Goal: Transaction & Acquisition: Download file/media

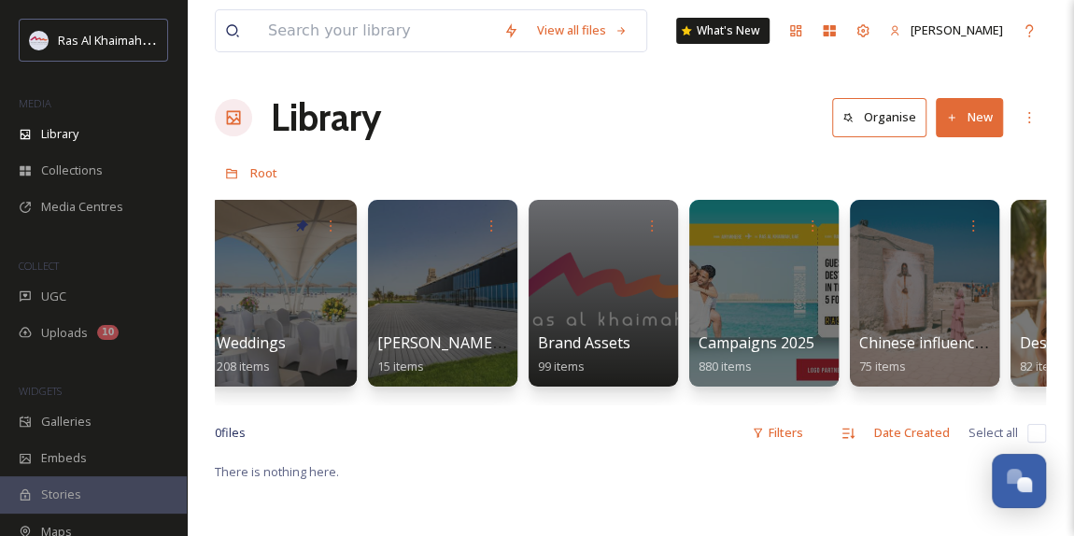
scroll to position [0, 2237]
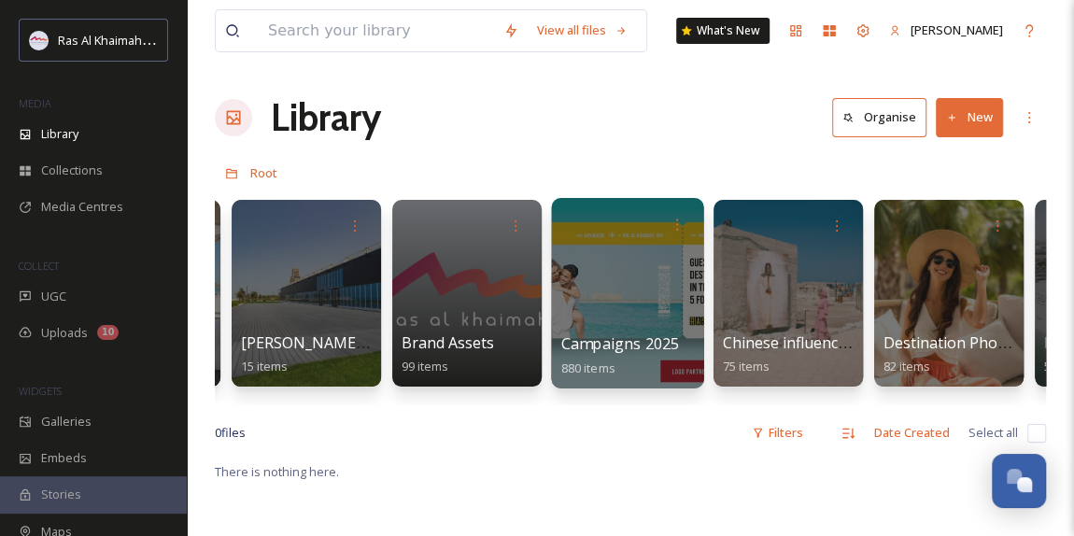
click at [629, 290] on div at bounding box center [627, 293] width 152 height 190
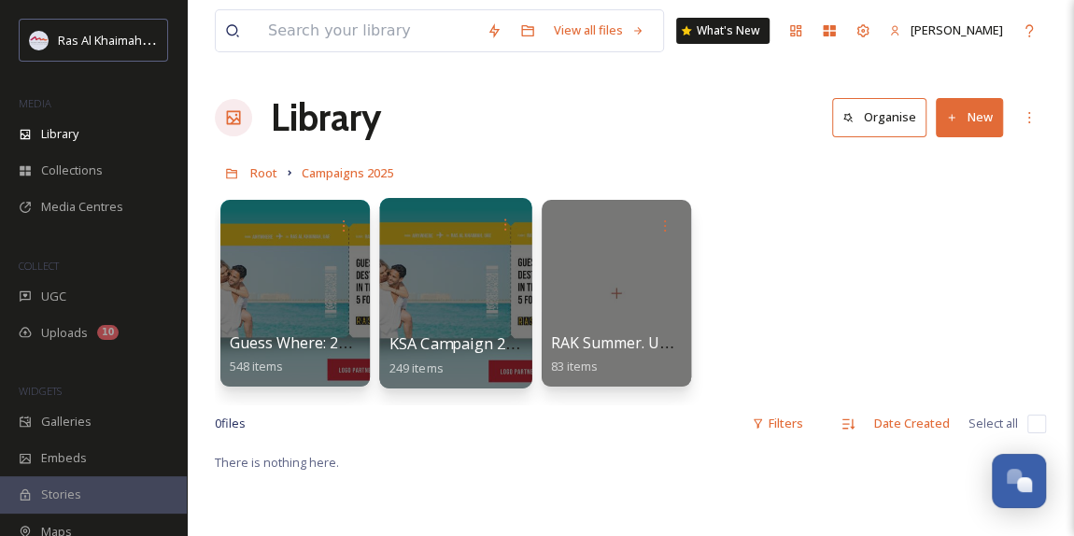
click at [439, 296] on div at bounding box center [455, 293] width 152 height 190
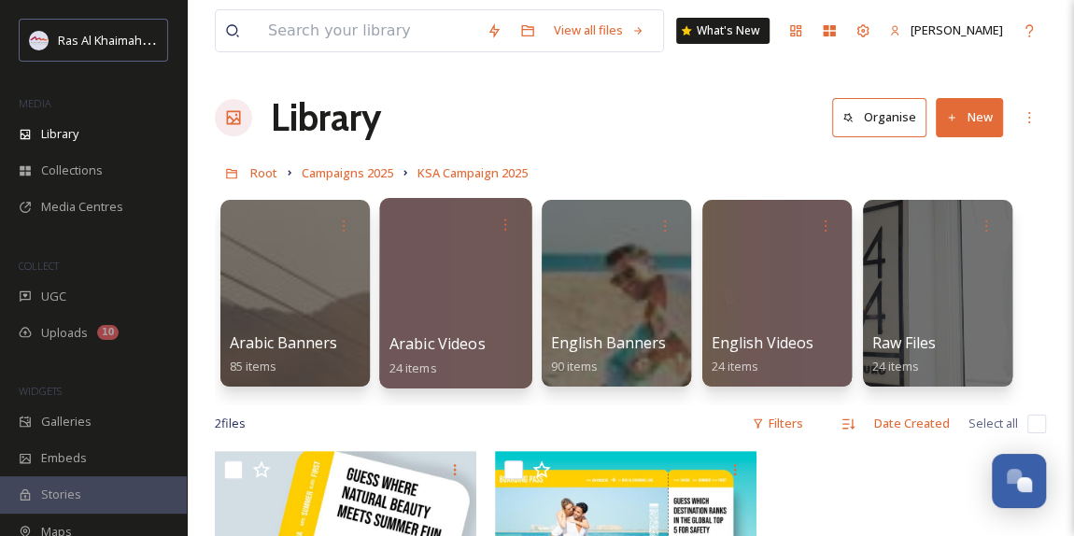
click at [457, 302] on div at bounding box center [455, 293] width 152 height 190
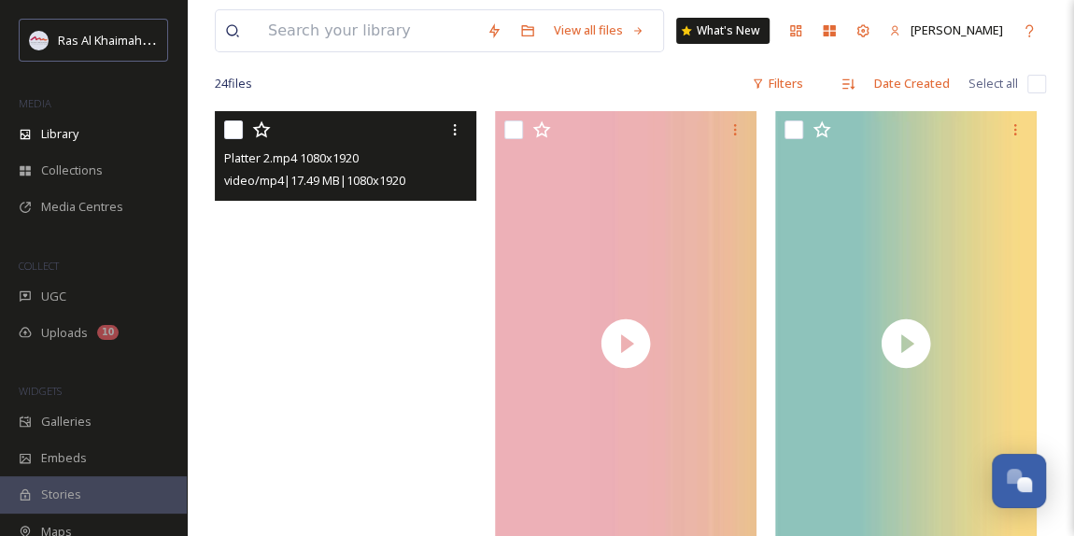
scroll to position [339, 0]
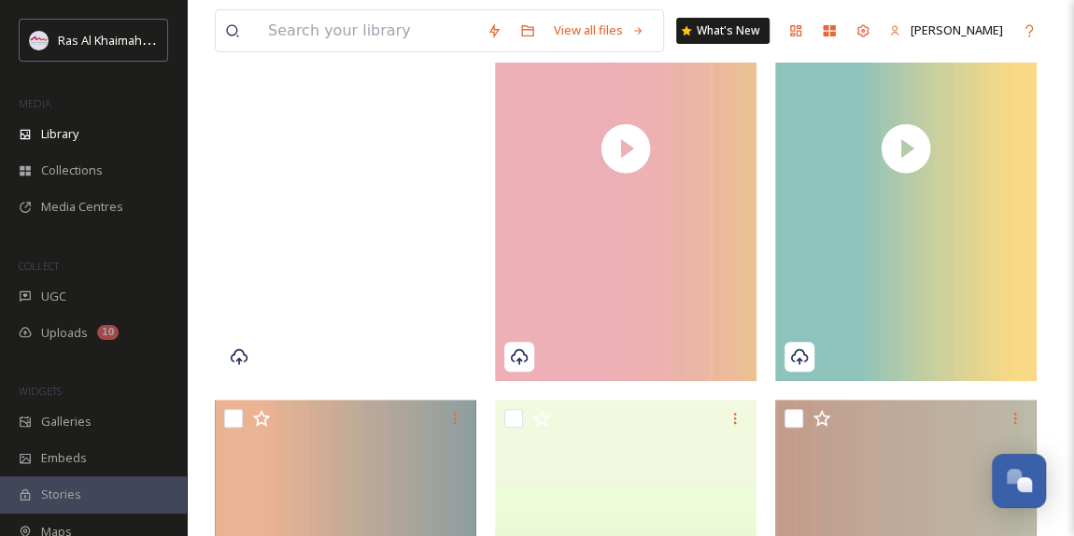
click at [391, 256] on video "Platter 2.mp4 1080x1920" at bounding box center [345, 148] width 261 height 465
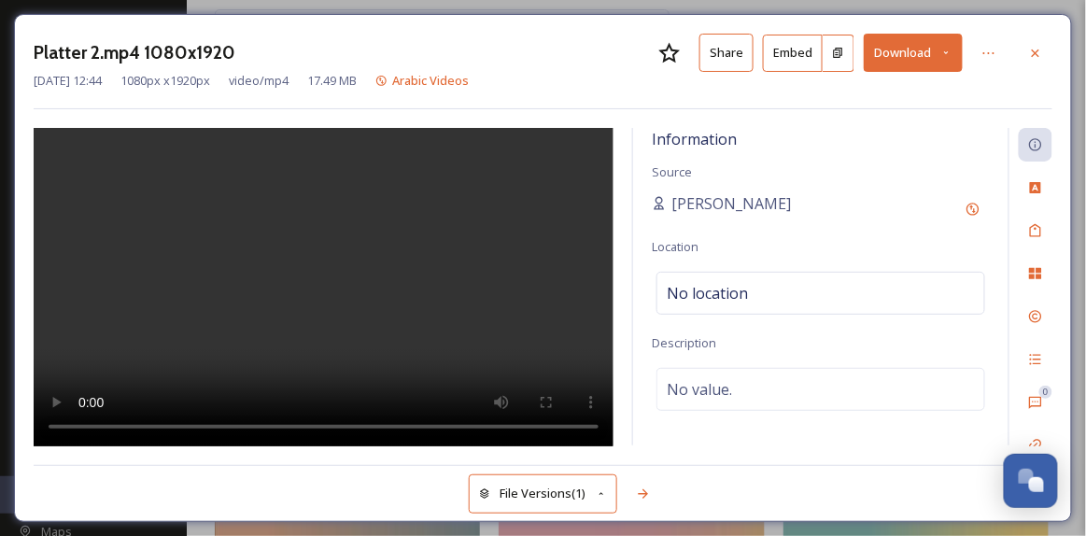
click at [948, 50] on icon at bounding box center [946, 53] width 12 height 12
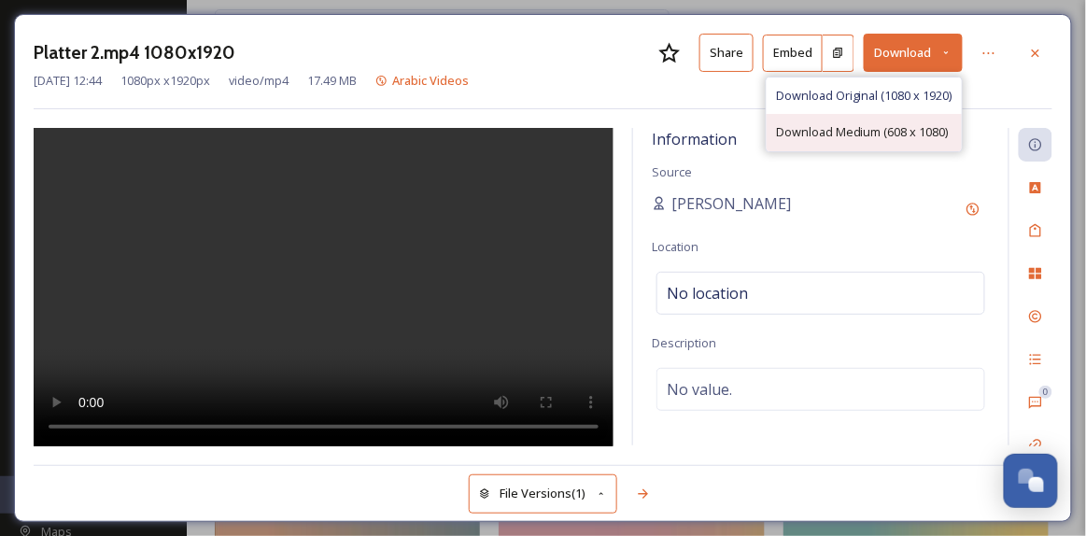
click at [868, 127] on span "Download Medium (608 x 1080)" at bounding box center [862, 132] width 173 height 18
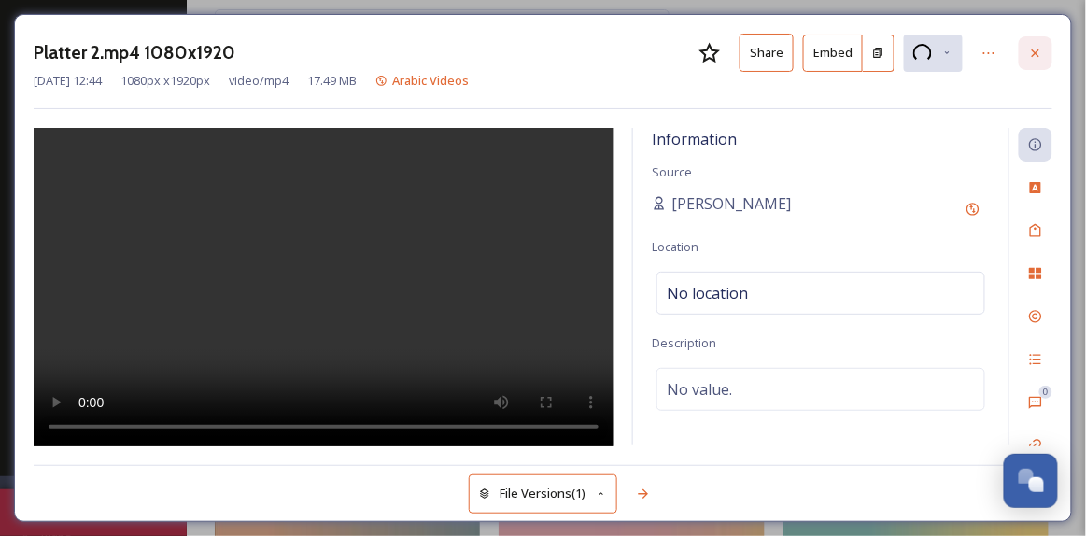
click at [1036, 52] on icon at bounding box center [1035, 52] width 7 height 7
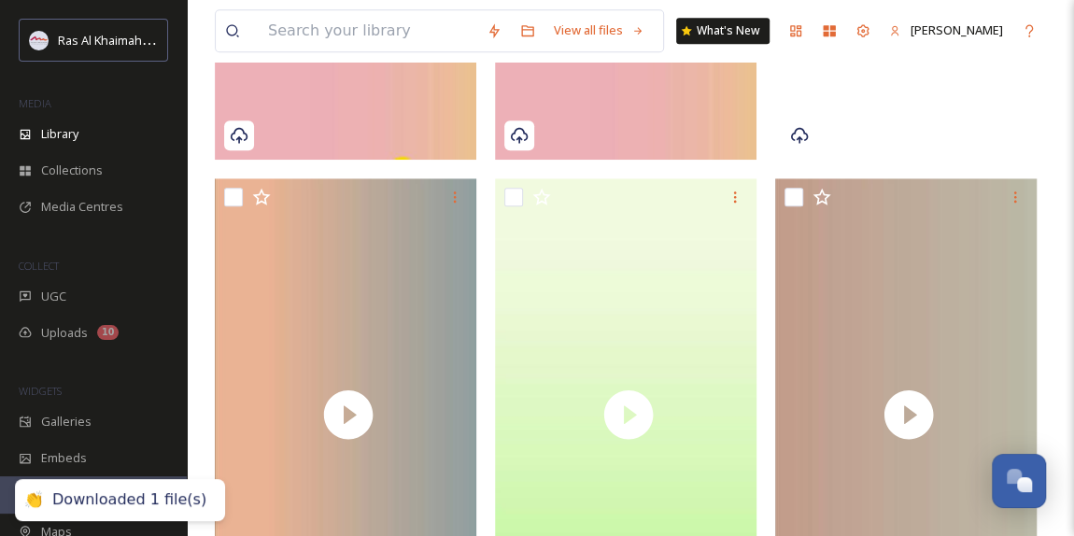
scroll to position [594, 0]
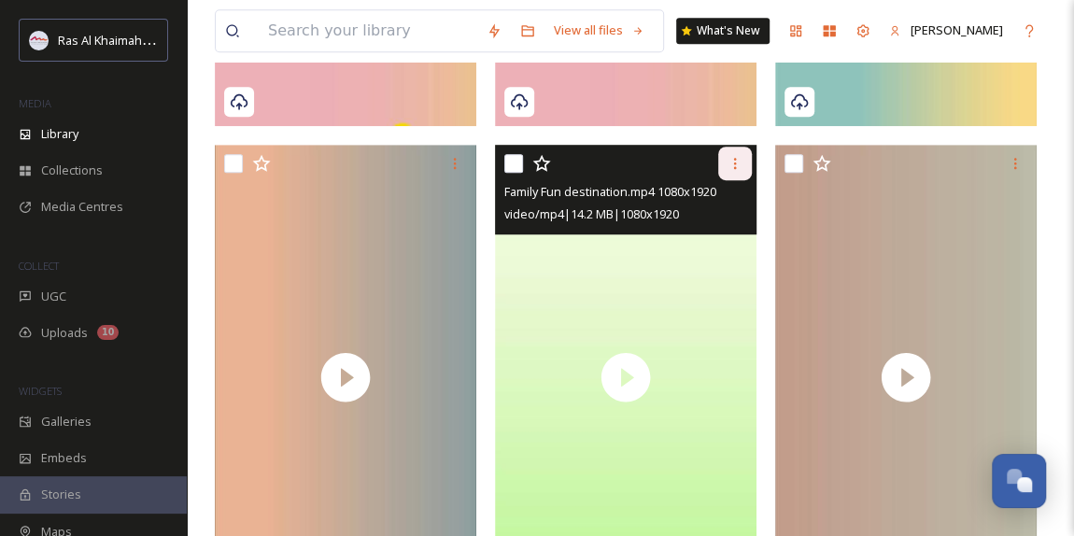
click at [739, 165] on icon at bounding box center [734, 163] width 15 height 15
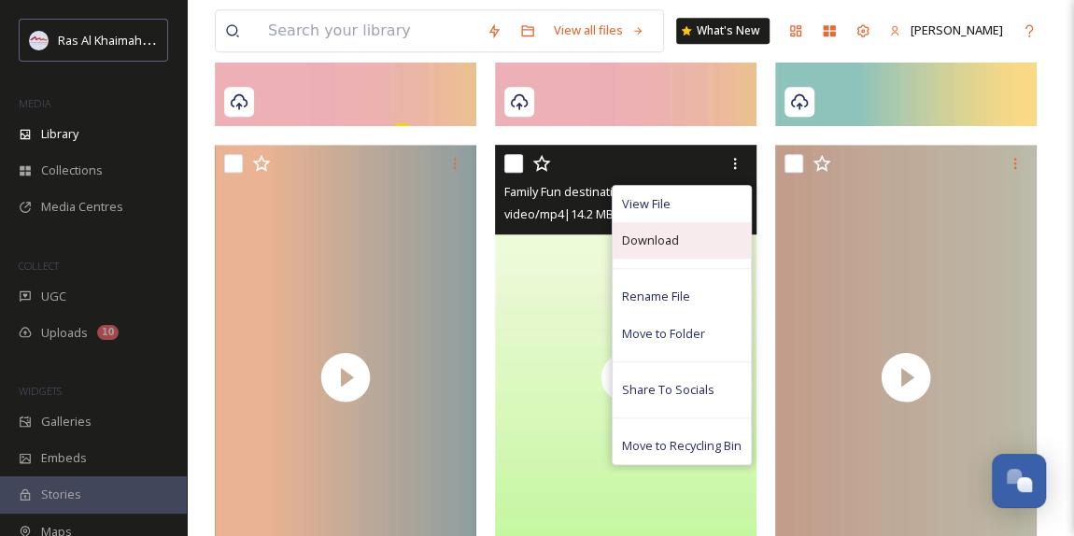
click at [693, 243] on div "Download" at bounding box center [681, 240] width 138 height 36
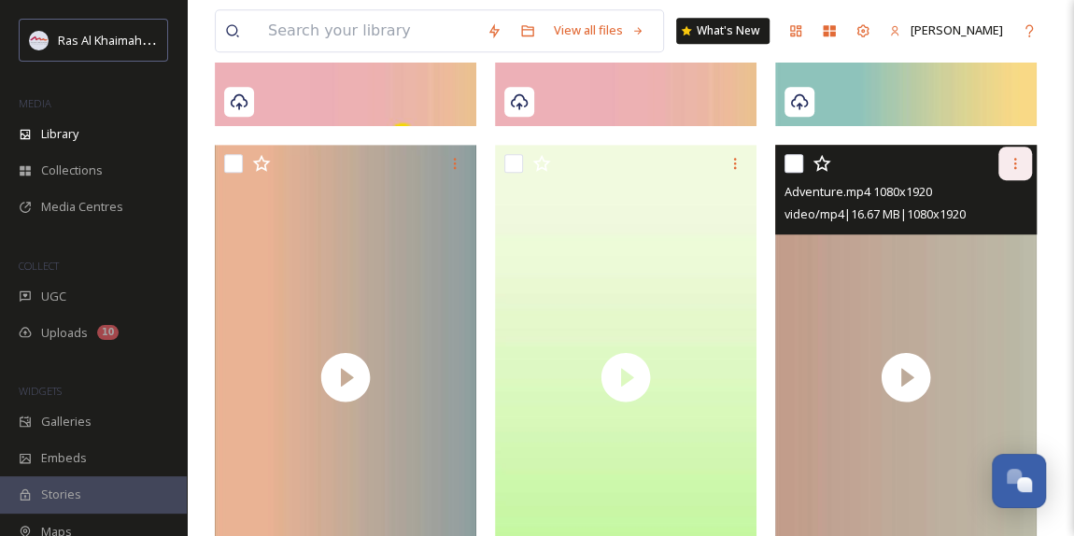
click at [1007, 170] on div at bounding box center [1015, 164] width 34 height 34
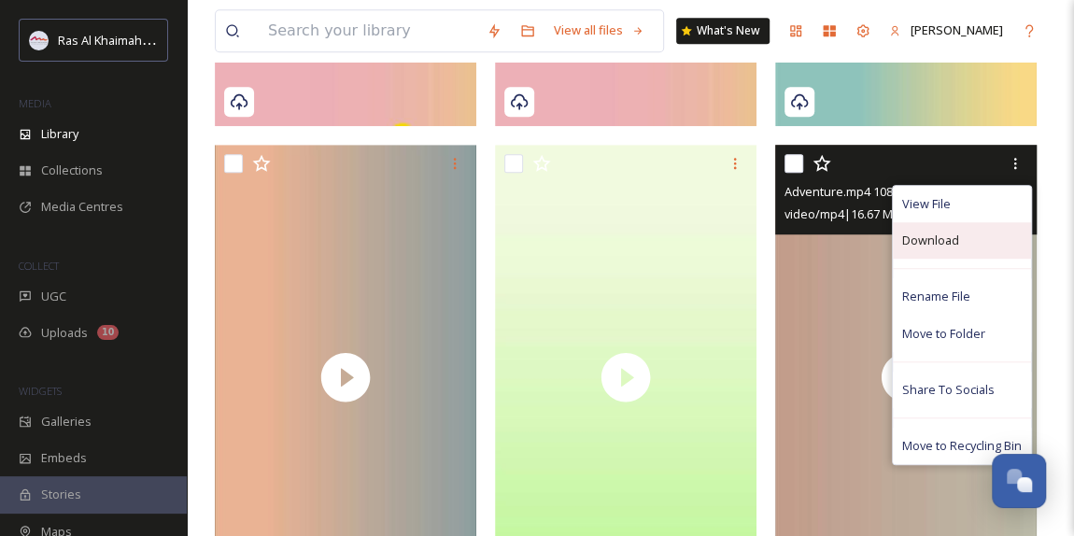
click at [954, 246] on span "Download" at bounding box center [930, 241] width 57 height 18
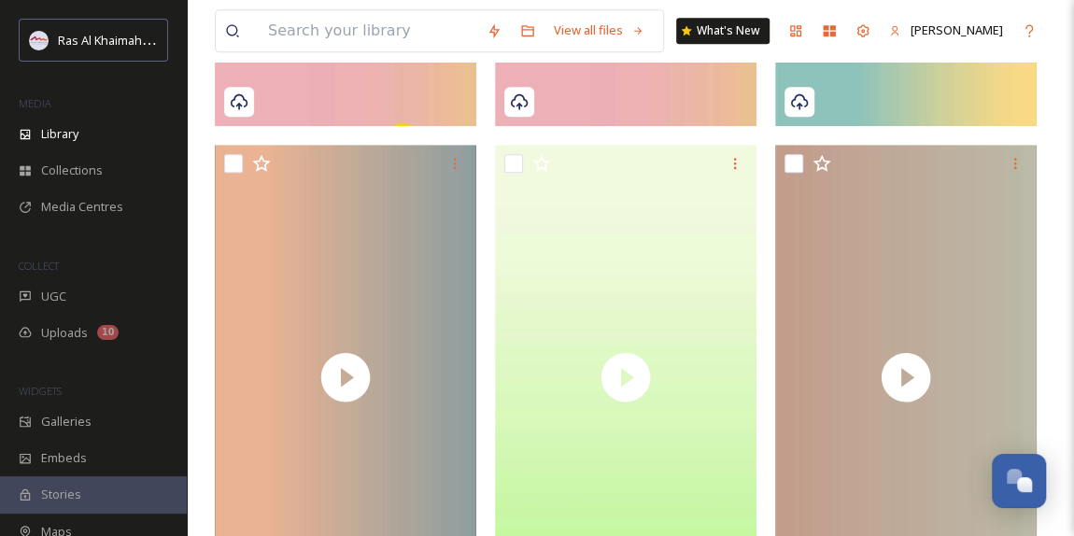
scroll to position [591, 0]
